Goal: Information Seeking & Learning: Check status

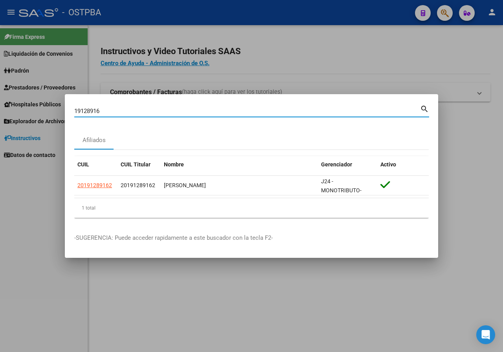
click at [106, 112] on input "19128916" at bounding box center [247, 111] width 346 height 7
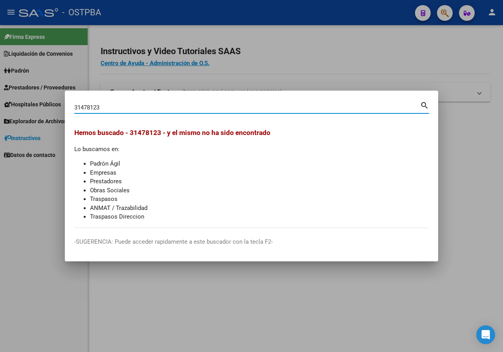
click at [131, 108] on input "31478123" at bounding box center [247, 107] width 346 height 7
paste input "2644013"
click at [119, 107] on input "26440133" at bounding box center [247, 107] width 346 height 7
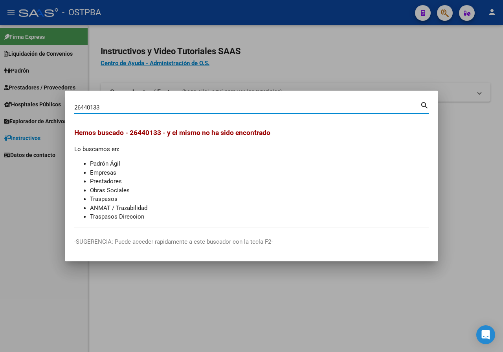
paste input "823292"
click at [163, 114] on div "28232923 Buscar (apellido, dni, cuil, [PERSON_NAME], cuit, obra social) search" at bounding box center [251, 110] width 355 height 21
click at [155, 103] on div "28232923 Buscar (apellido, dni, [PERSON_NAME], [PERSON_NAME], cuit, obra social)" at bounding box center [247, 108] width 346 height 12
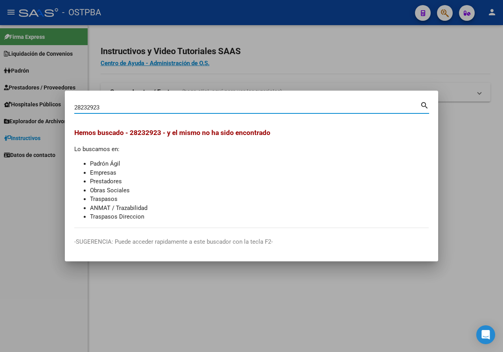
paste input "28232923"
drag, startPoint x: 126, startPoint y: 108, endPoint x: 0, endPoint y: 108, distance: 126.1
click at [0, 108] on div "2823292328232923 Buscar (apellido, dni, cuil, nro traspaso, cuit, obra social) …" at bounding box center [251, 176] width 503 height 352
paste input
type input "28232923"
